Goal: Information Seeking & Learning: Find specific fact

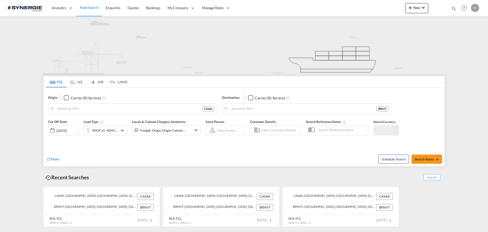
type input "Saskatoon, SK, CASAK"
type input "Navegantes, BRNVT"
click at [455, 7] on md-icon "icon-magnify" at bounding box center [454, 9] width 6 height 6
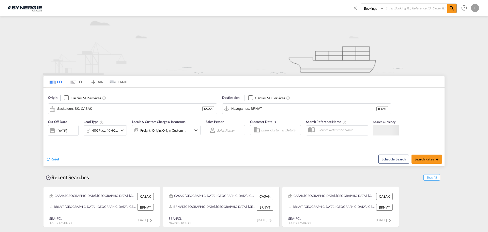
click at [369, 5] on select "Bookings Quotes Enquiries" at bounding box center [373, 8] width 24 height 9
select select "Quotes"
click at [361, 4] on select "Bookings Quotes Enquiries" at bounding box center [373, 8] width 24 height 9
click at [403, 10] on input at bounding box center [415, 8] width 63 height 9
paste input "SYC000014186"
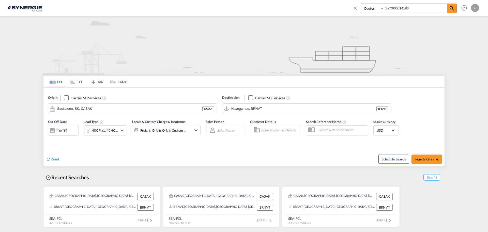
type input "SYC000014186"
click at [458, 12] on div "Bookings Quotes Enquiries SYC000014186 Help Resources Product Release O My Prof…" at bounding box center [415, 8] width 131 height 16
click at [452, 10] on md-icon "icon-magnify" at bounding box center [452, 8] width 6 height 6
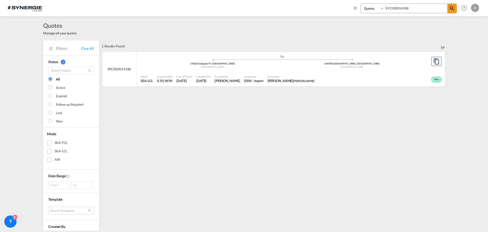
click at [392, 62] on div "CAMTR | Montreal, QC" at bounding box center [352, 63] width 139 height 3
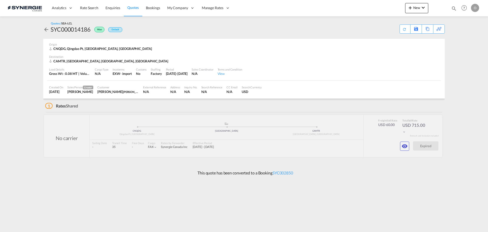
click at [405, 147] on md-icon "icon-eye" at bounding box center [405, 146] width 6 height 6
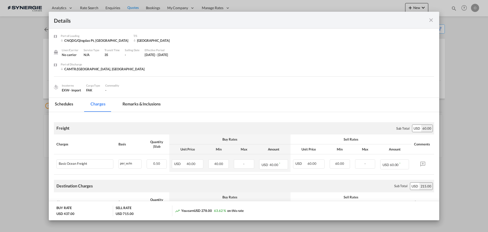
click at [139, 107] on md-tab-item "Remarks & Inclusions" at bounding box center [141, 105] width 50 height 14
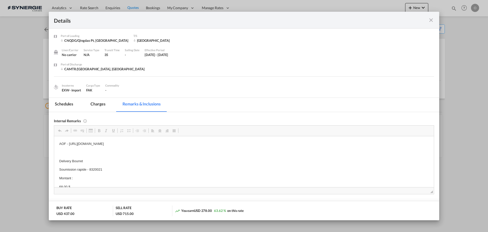
scroll to position [5, 0]
click at [79, 156] on p "Delivery Bourret" at bounding box center [244, 155] width 370 height 5
copy p "Bourret"
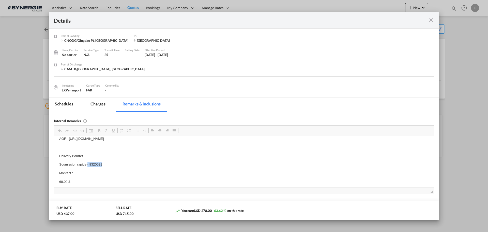
click at [87, 165] on p "Soumission rapide - 8320021" at bounding box center [244, 163] width 370 height 5
click at [94, 104] on md-tab-item "Charges" at bounding box center [97, 105] width 27 height 14
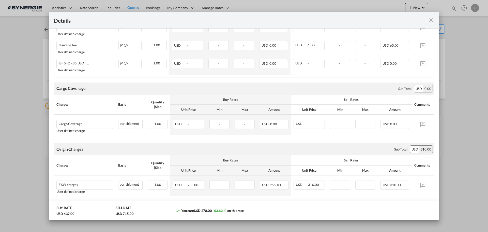
scroll to position [318, 0]
